Goal: Navigation & Orientation: Find specific page/section

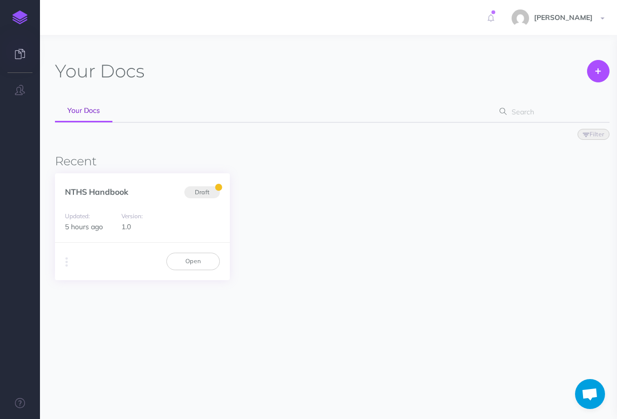
click at [136, 215] on small "Version:" at bounding box center [131, 215] width 21 height 7
click at [207, 261] on link "Open" at bounding box center [192, 261] width 53 height 17
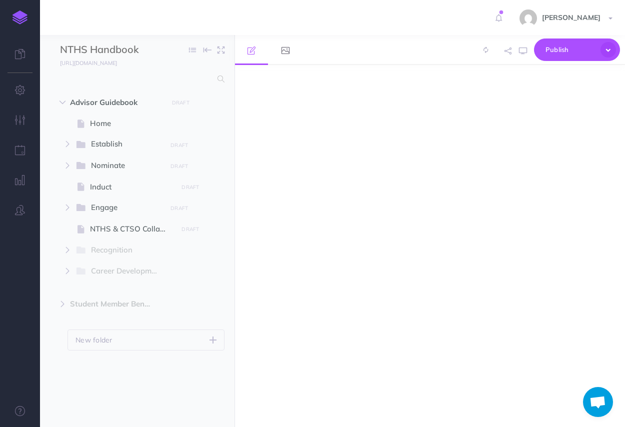
select select "null"
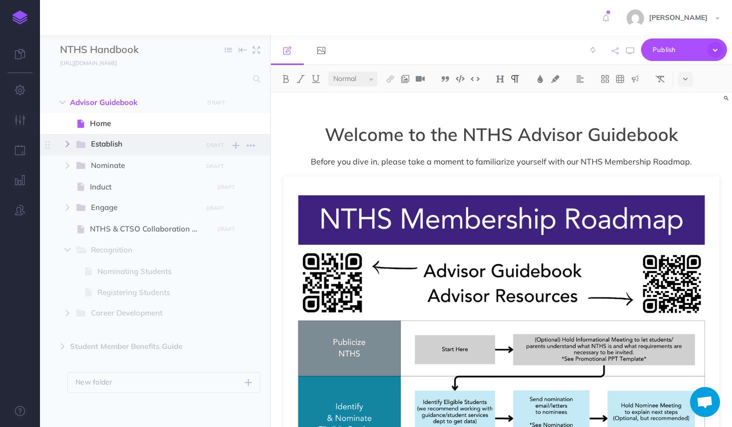
click at [65, 146] on icon "button" at bounding box center [67, 144] width 6 height 6
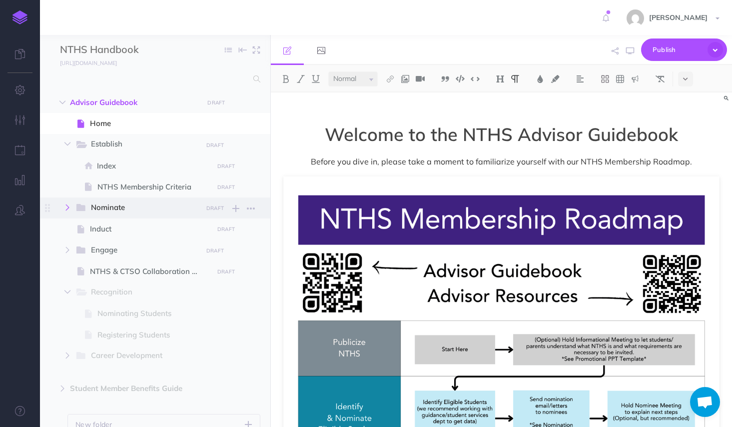
click at [62, 206] on button "button" at bounding box center [67, 207] width 18 height 12
click at [122, 213] on span "Nominate" at bounding box center [143, 207] width 104 height 13
select select "null"
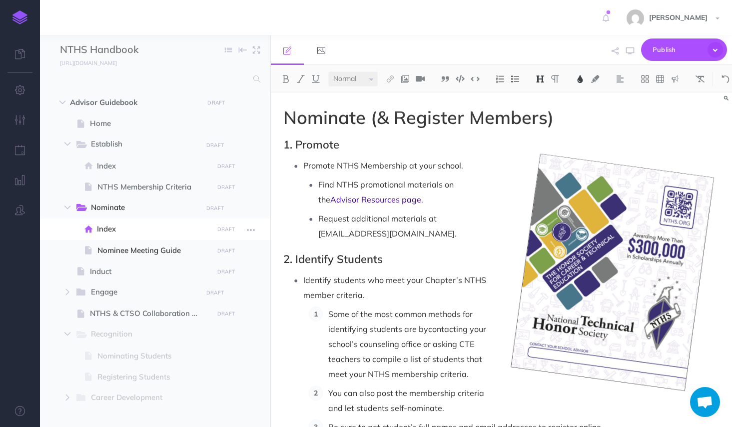
click at [119, 226] on span "Index" at bounding box center [153, 229] width 113 height 12
click at [67, 291] on icon "button" at bounding box center [67, 292] width 6 height 6
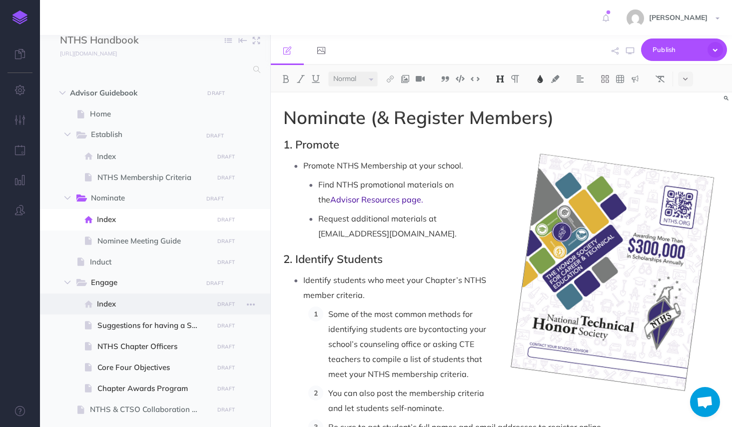
scroll to position [23, 0]
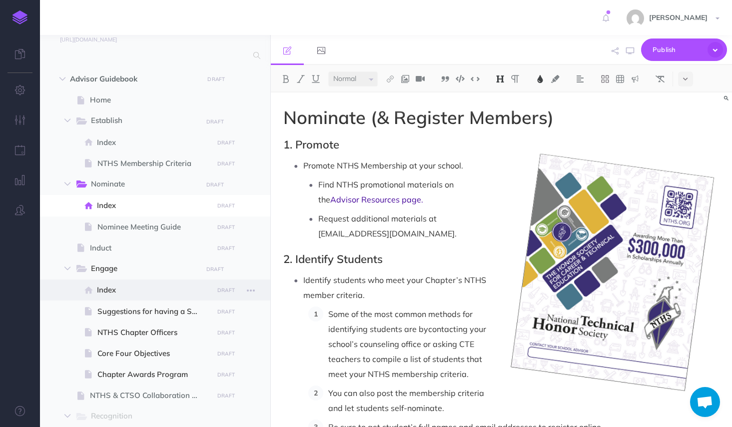
click at [106, 299] on span at bounding box center [155, 289] width 230 height 21
select select "null"
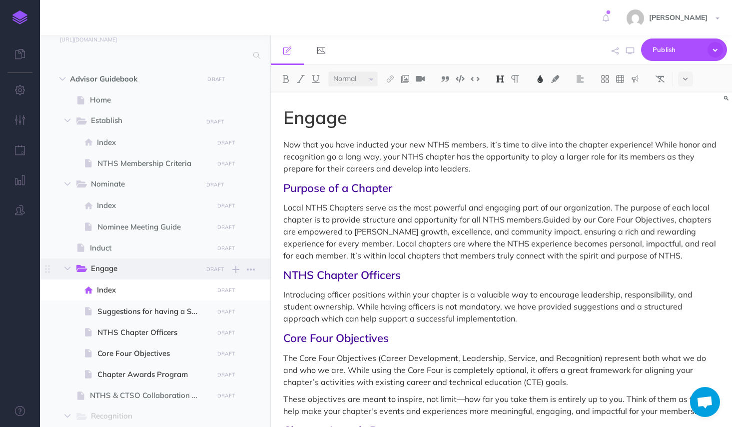
click at [98, 265] on span "Engage" at bounding box center [143, 268] width 104 height 13
click at [121, 283] on span at bounding box center [155, 289] width 230 height 21
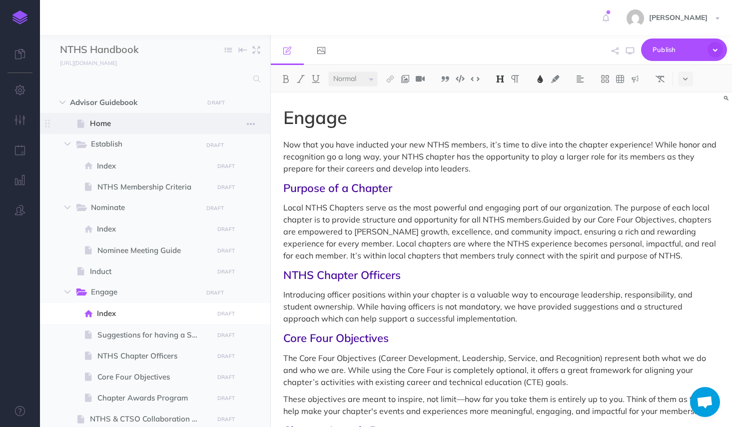
click at [105, 127] on span "Home" at bounding box center [150, 123] width 120 height 12
select select "null"
